Goal: Task Accomplishment & Management: Manage account settings

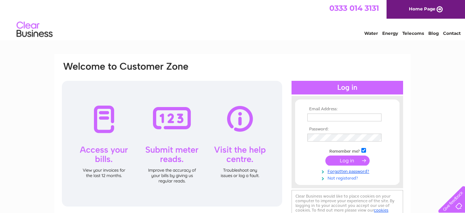
click at [348, 175] on link "Not registered?" at bounding box center [348, 178] width 82 height 7
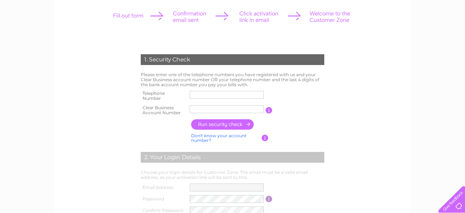
scroll to position [44, 0]
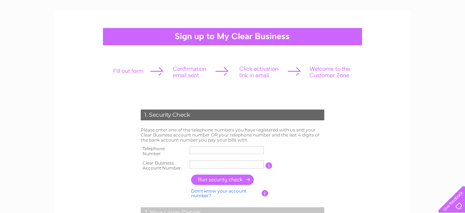
click at [252, 148] on input "text" at bounding box center [227, 150] width 74 height 8
type input "07770837129"
click at [253, 164] on input "text" at bounding box center [226, 164] width 75 height 9
click at [196, 164] on input "text" at bounding box center [226, 164] width 75 height 9
paste input "1123970"
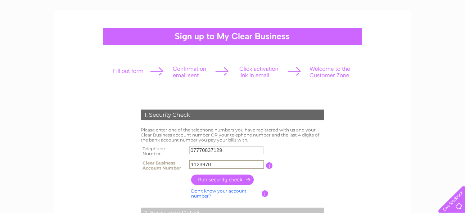
type input "1123970"
click at [218, 180] on input "button" at bounding box center [222, 180] width 63 height 10
type input "**********"
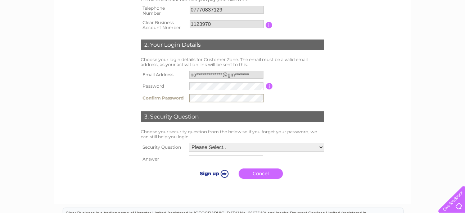
scroll to position [187, 0]
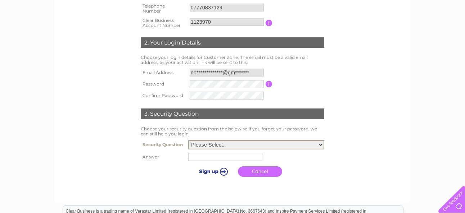
click at [322, 145] on select "Please Select.. In what town or city was your first job? In what town or city d…" at bounding box center [256, 144] width 136 height 9
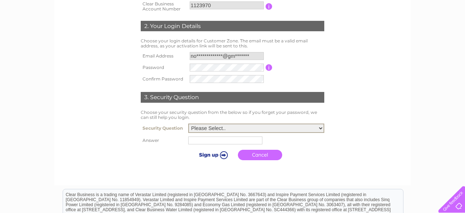
scroll to position [204, 0]
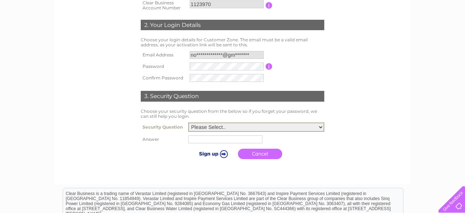
click at [321, 127] on select "Please Select.. In what town or city was your first job? In what town or city d…" at bounding box center [256, 127] width 136 height 9
select select "4"
click at [188, 123] on select "Please Select.. In what town or city was your first job? In what town or city d…" at bounding box center [256, 127] width 136 height 9
click at [248, 139] on input "text" at bounding box center [225, 140] width 74 height 8
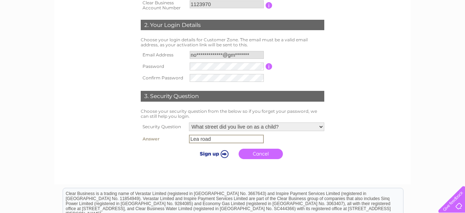
type input "Lea road"
click at [223, 151] on input "submit" at bounding box center [213, 153] width 44 height 10
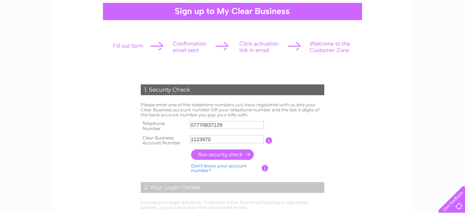
scroll to position [56, 0]
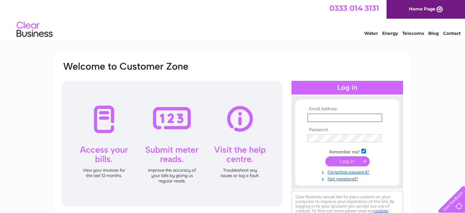
click at [328, 115] on input "text" at bounding box center [344, 118] width 75 height 9
type input "normareynolds88@gmail.com"
click at [343, 169] on link "Forgotten password?" at bounding box center [348, 171] width 82 height 7
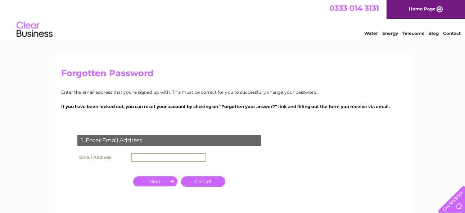
click at [161, 156] on input "text" at bounding box center [168, 157] width 75 height 9
type input "normareynolds88@gmail.com"
click at [164, 180] on input "button" at bounding box center [155, 182] width 44 height 10
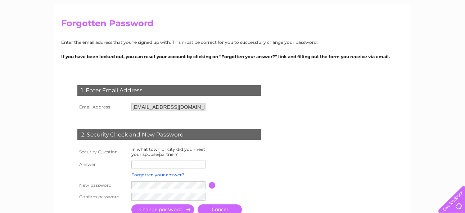
scroll to position [53, 0]
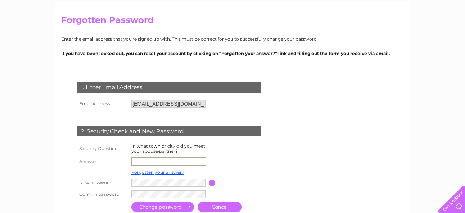
click at [169, 162] on input "text" at bounding box center [168, 162] width 75 height 9
type input "W"
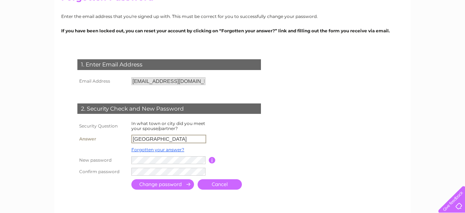
scroll to position [76, 0]
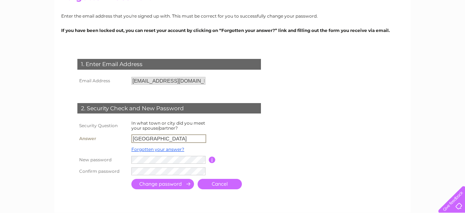
type input "Edinburgh"
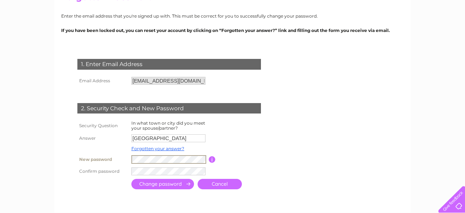
click at [210, 158] on input "button" at bounding box center [212, 160] width 7 height 6
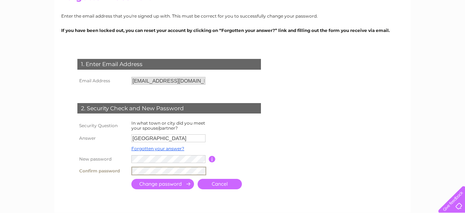
click at [183, 183] on input "submit" at bounding box center [162, 184] width 63 height 10
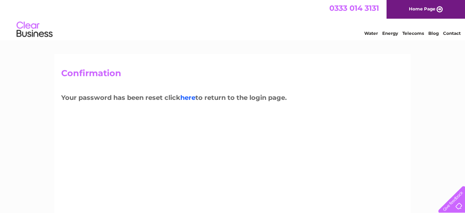
click at [192, 95] on link "here" at bounding box center [187, 98] width 15 height 8
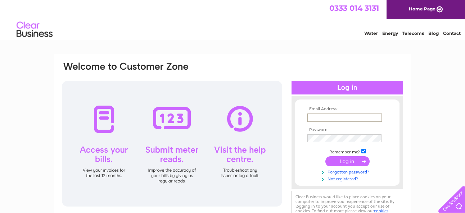
click at [312, 116] on input "text" at bounding box center [344, 118] width 75 height 9
type input "normareynolds88@gmail.com"
click at [337, 159] on input "submit" at bounding box center [347, 161] width 44 height 10
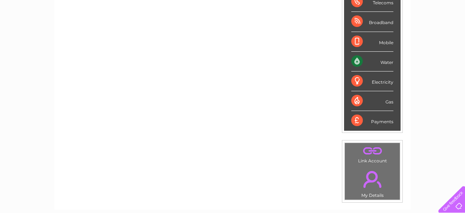
scroll to position [125, 0]
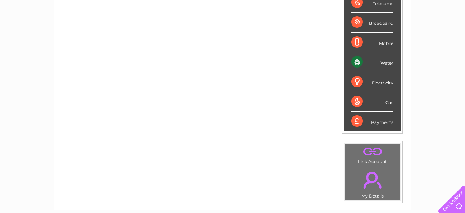
click at [355, 60] on div "Water" at bounding box center [372, 63] width 42 height 20
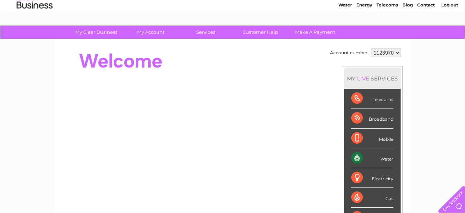
scroll to position [28, 0]
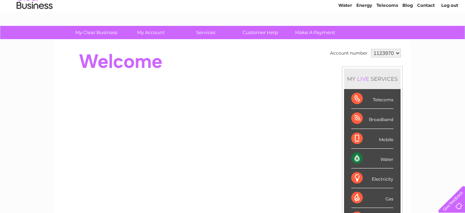
click at [386, 159] on div "Water" at bounding box center [372, 159] width 42 height 20
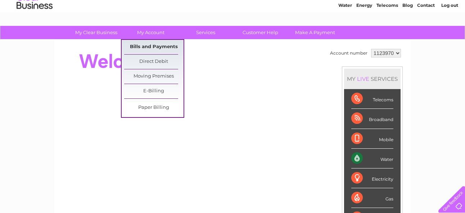
click at [154, 43] on link "Bills and Payments" at bounding box center [153, 47] width 59 height 14
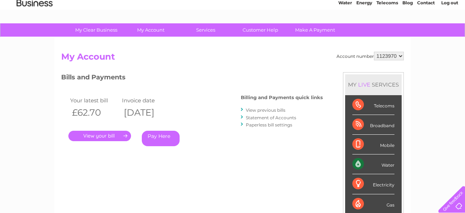
scroll to position [32, 0]
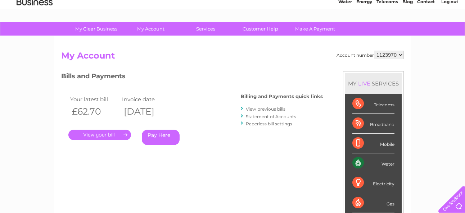
click at [102, 132] on link "." at bounding box center [99, 135] width 63 height 10
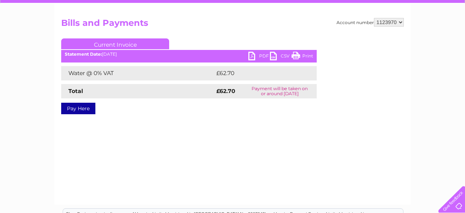
scroll to position [69, 0]
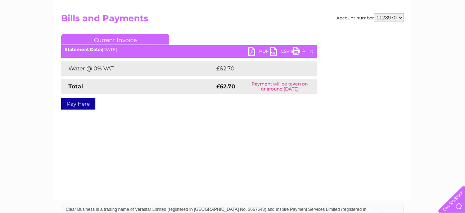
click at [263, 49] on link "PDF" at bounding box center [259, 52] width 22 height 10
